Goal: Book appointment/travel/reservation

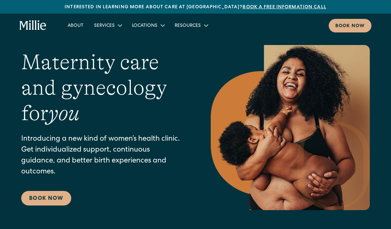
click at [41, 189] on div "Maternity care and gynecology for you Introducing a new kind of women’s health …" at bounding box center [102, 128] width 163 height 156
click at [51, 199] on link "Book Now" at bounding box center [46, 198] width 50 height 15
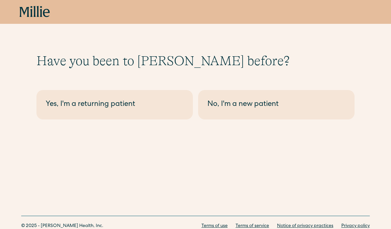
click at [65, 113] on link "Yes, I'm a returning patient" at bounding box center [114, 104] width 156 height 29
click at [220, 115] on link "No, I'm a new patient" at bounding box center [276, 104] width 156 height 29
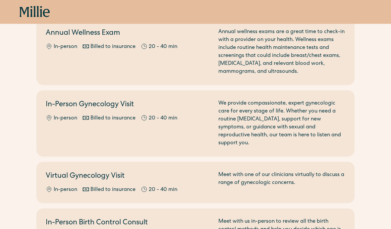
scroll to position [75, 0]
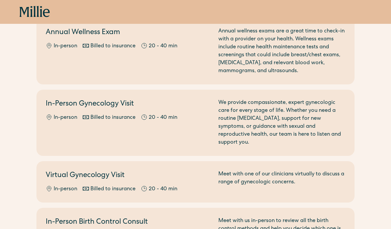
click at [62, 113] on div "In-Person Gynecology Visit In-person Billed to insurance 20 - 40 min" at bounding box center [128, 123] width 165 height 48
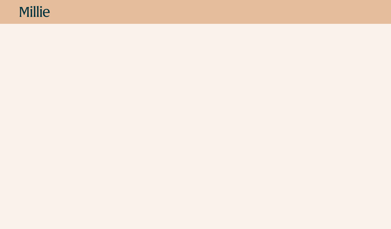
scroll to position [968, 0]
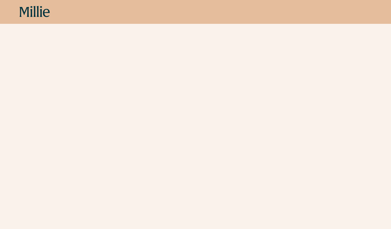
scroll to position [317, 0]
